Goal: Task Accomplishment & Management: Manage account settings

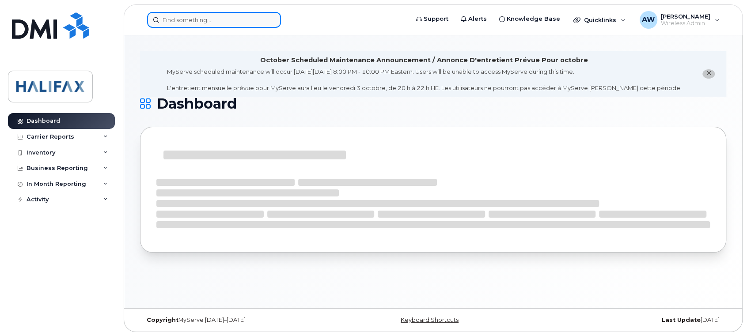
click at [210, 19] on input at bounding box center [214, 20] width 134 height 16
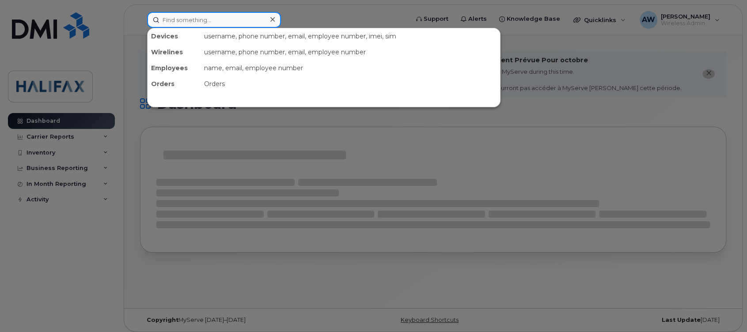
paste input "782-409-8098"
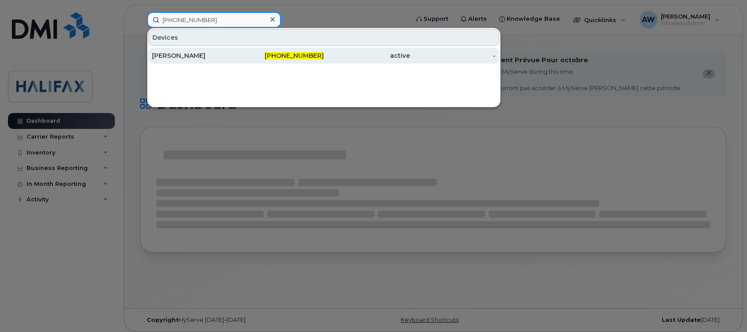
type input "782-409-8098"
click at [211, 50] on div "Melissa Scanlan" at bounding box center [195, 56] width 86 height 16
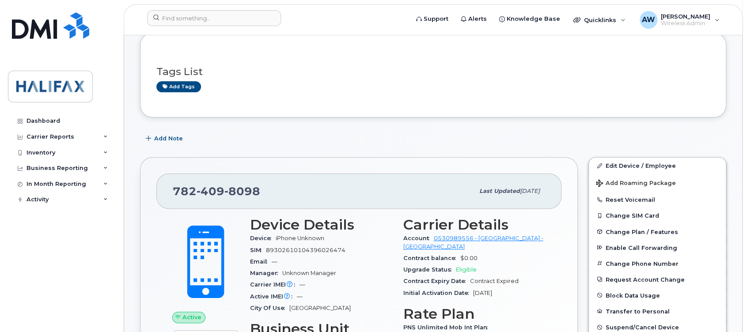
scroll to position [177, 0]
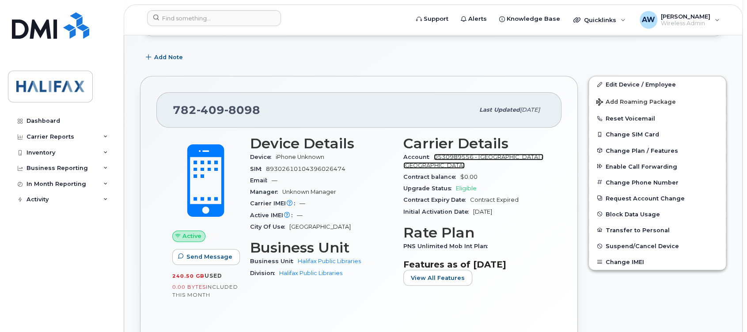
click at [471, 163] on link "0530989556 - Bell - HALIFAX REGIONAL MUNICIPALITY" at bounding box center [473, 161] width 140 height 15
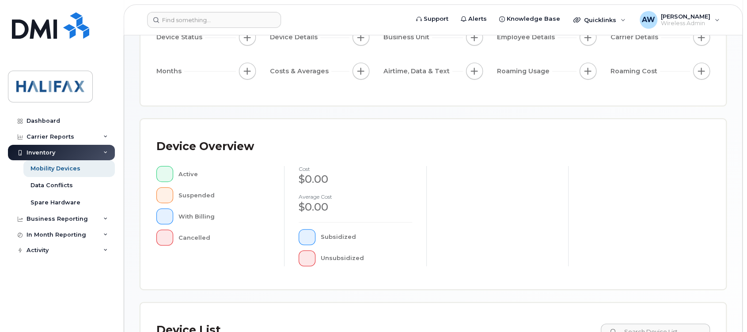
scroll to position [177, 0]
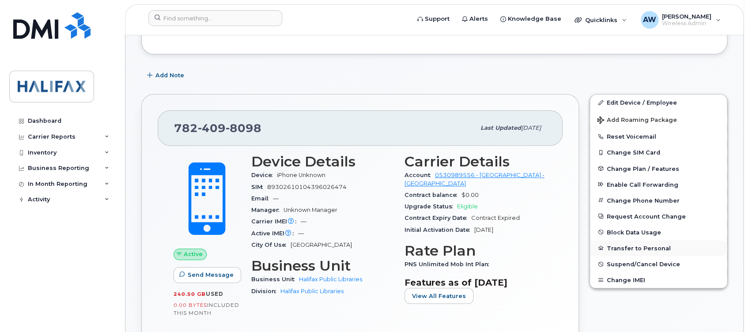
scroll to position [177, 0]
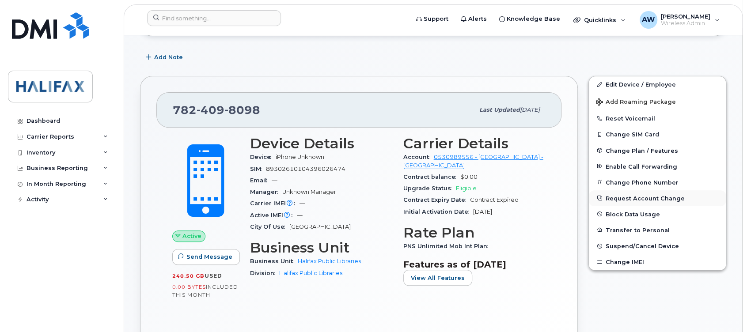
click at [636, 198] on button "Request Account Change" at bounding box center [657, 198] width 137 height 16
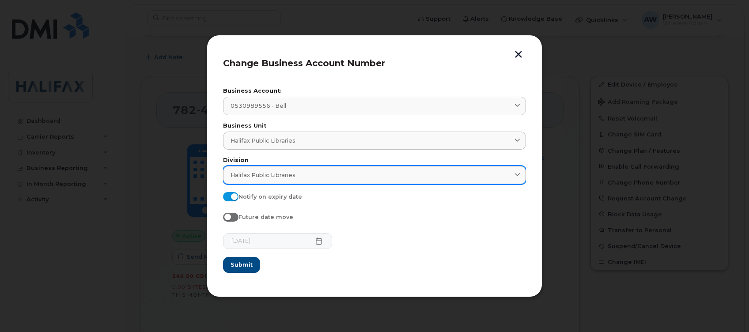
click at [287, 182] on link "Halifax Public Libraries" at bounding box center [374, 175] width 303 height 18
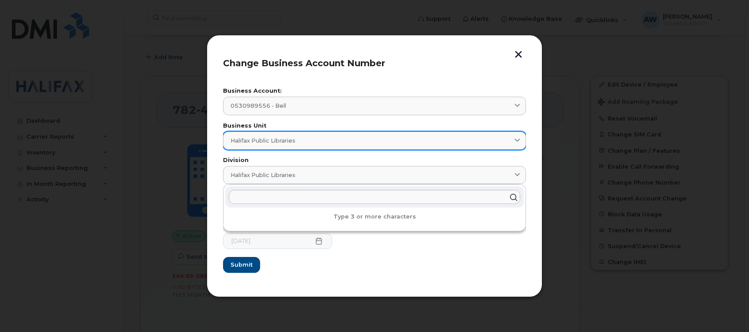
click at [286, 143] on span "Halifax Public Libraries" at bounding box center [263, 140] width 65 height 8
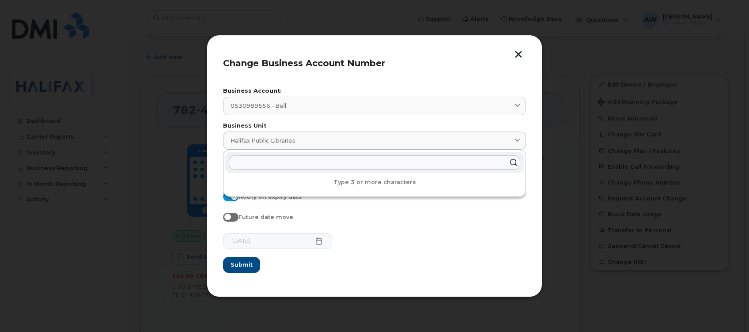
click at [516, 55] on button "button" at bounding box center [518, 55] width 13 height 9
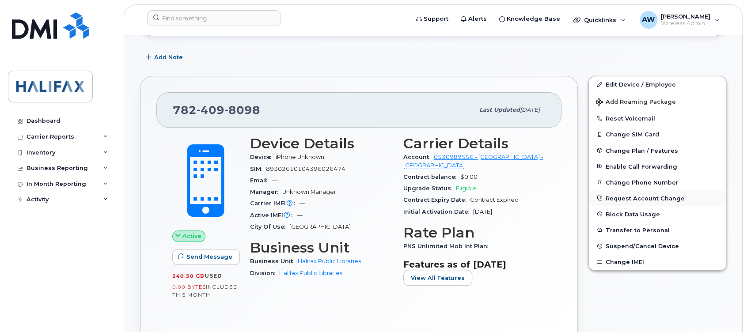
click at [649, 193] on button "Request Account Change" at bounding box center [657, 198] width 137 height 16
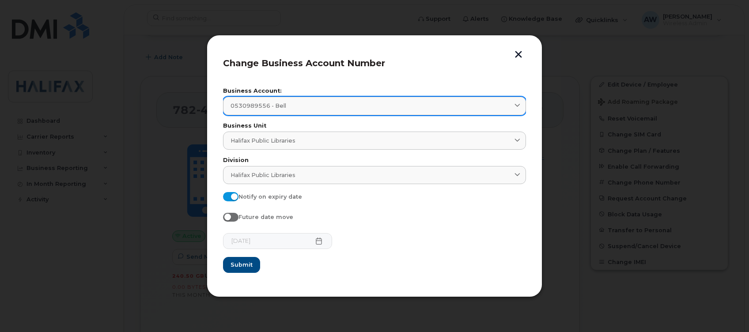
click at [342, 109] on div "0530989556 - Bell" at bounding box center [375, 106] width 288 height 8
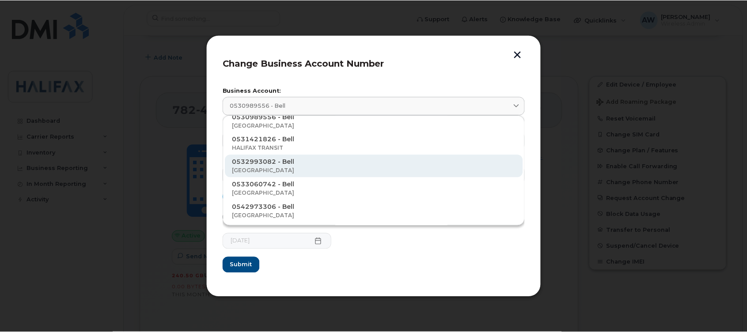
scroll to position [0, 0]
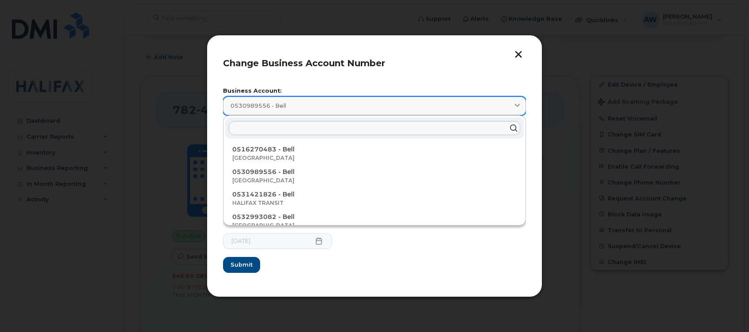
click at [304, 105] on div "0530989556 - Bell" at bounding box center [375, 106] width 288 height 8
click at [345, 69] on header "Change Business Account Number" at bounding box center [374, 65] width 303 height 29
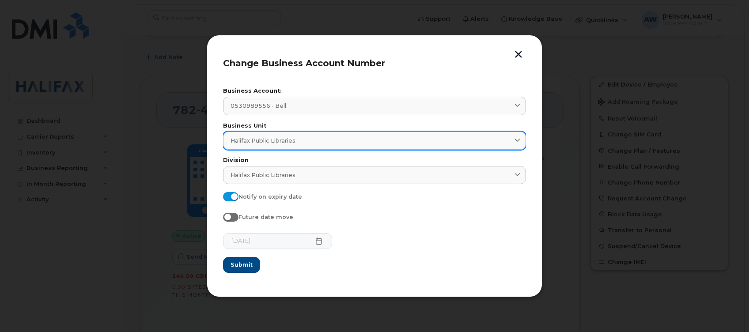
click at [349, 138] on div "Halifax Public Libraries" at bounding box center [375, 140] width 288 height 8
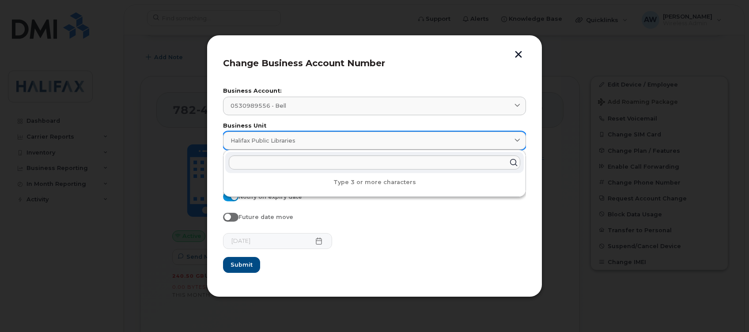
click at [349, 138] on div "Halifax Public Libraries" at bounding box center [375, 140] width 288 height 8
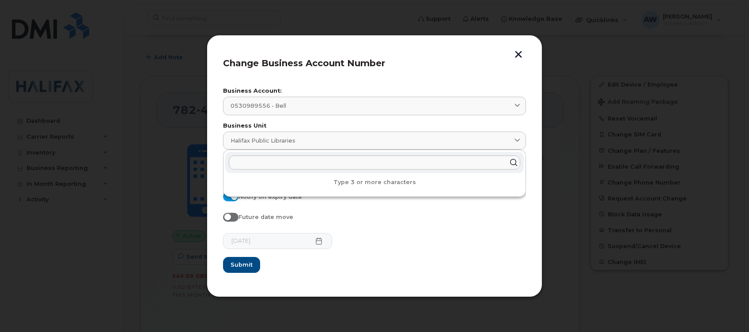
click at [404, 213] on div "Future date move" at bounding box center [374, 219] width 303 height 12
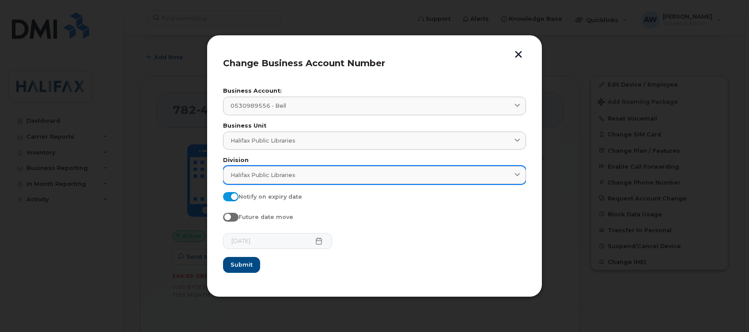
click at [304, 177] on div "Halifax Public Libraries" at bounding box center [375, 175] width 288 height 8
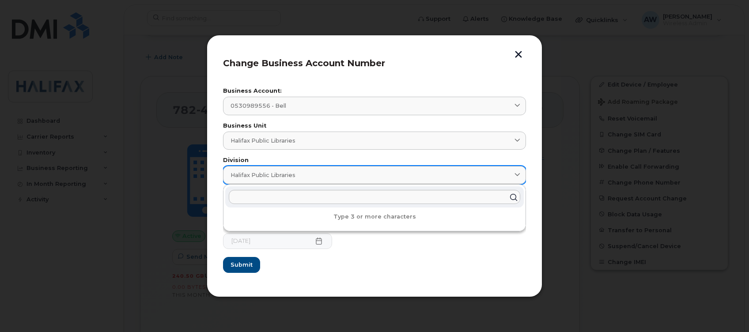
click at [304, 177] on div "Halifax Public Libraries" at bounding box center [375, 175] width 288 height 8
click at [475, 266] on form "Business Account: 0530989556 - Bell 0516270483 - Bell HALIFAX REGIONAL MUNICIPA…" at bounding box center [374, 180] width 303 height 184
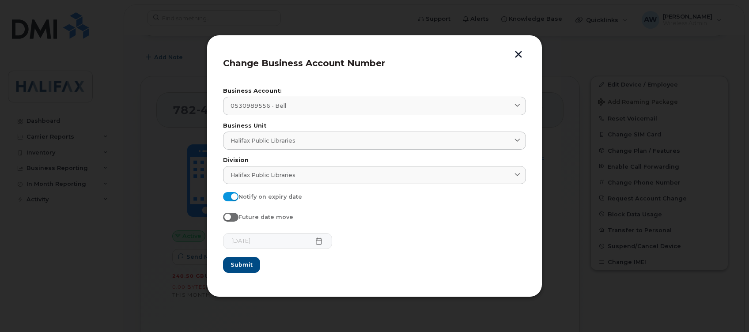
click at [517, 53] on button "button" at bounding box center [518, 55] width 13 height 9
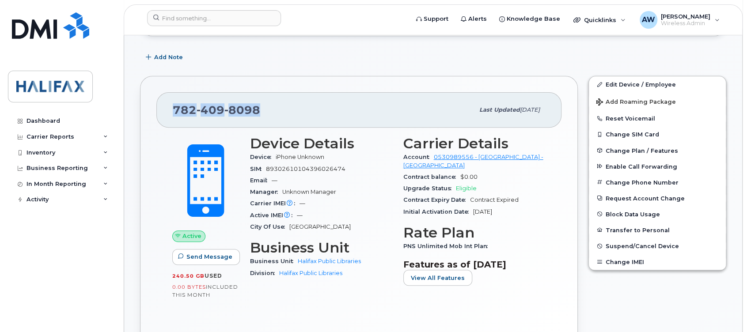
drag, startPoint x: 258, startPoint y: 108, endPoint x: 170, endPoint y: 115, distance: 88.2
click at [170, 115] on div "782 409 8098 Last updated Sep 16, 2025" at bounding box center [358, 109] width 405 height 35
copy span "782 409 8098"
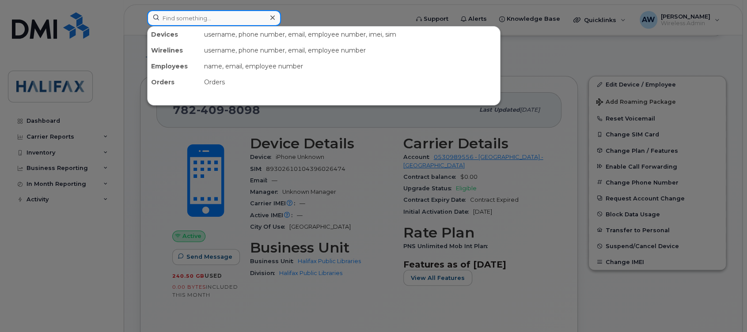
click at [195, 21] on input at bounding box center [214, 18] width 134 height 16
paste input "902-497-3116"
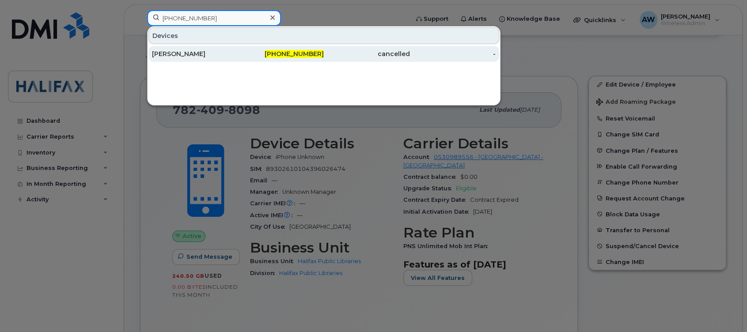
type input "902-497-3116"
click at [207, 46] on div "[PERSON_NAME]" at bounding box center [195, 54] width 86 height 16
